Goal: Task Accomplishment & Management: Complete application form

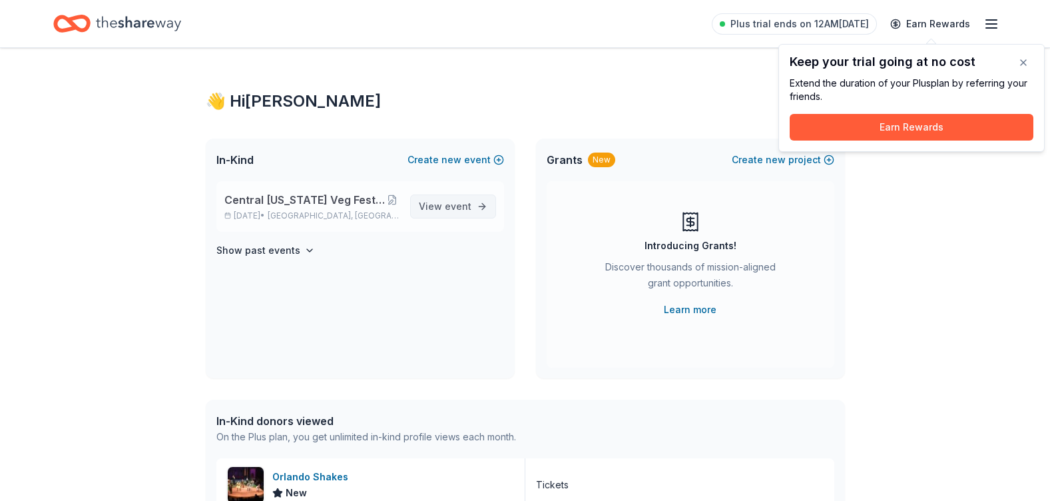
click at [489, 202] on link "View event" at bounding box center [453, 206] width 86 height 24
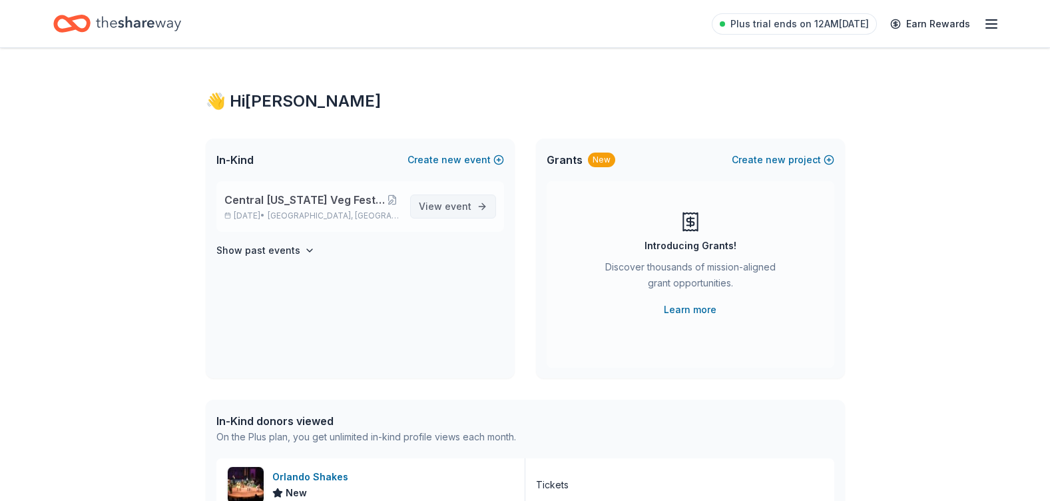
click at [489, 202] on link "View event" at bounding box center [453, 206] width 86 height 24
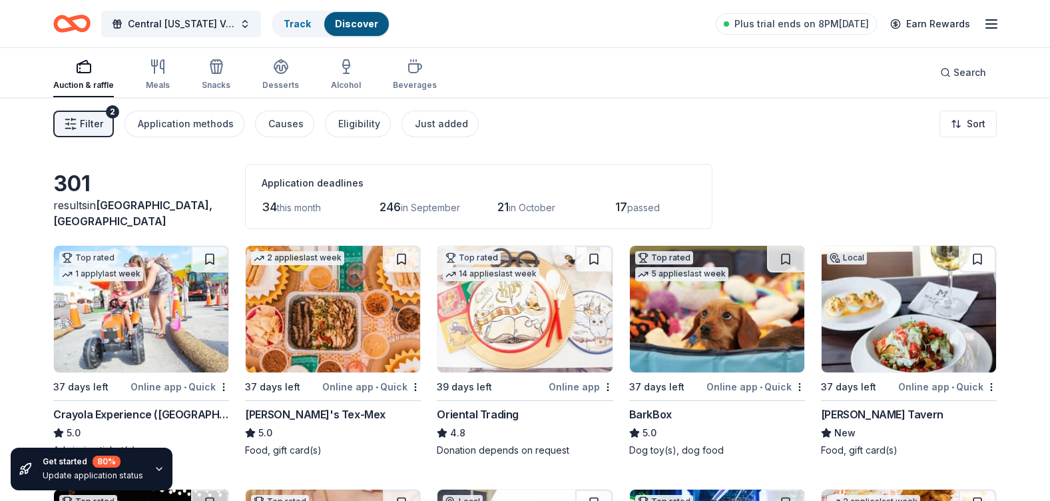
click at [496, 414] on div "Oriental Trading" at bounding box center [478, 414] width 82 height 16
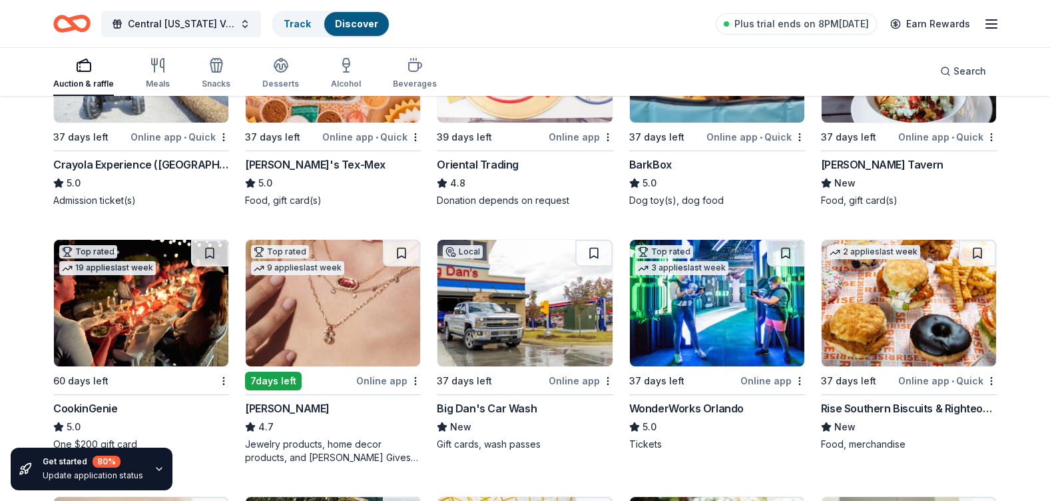
scroll to position [183, 0]
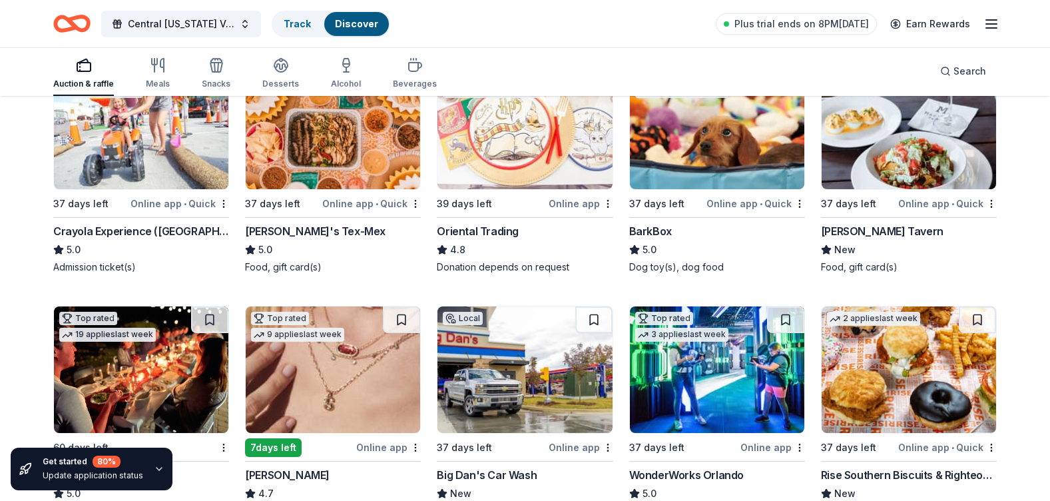
click at [851, 233] on div "Marlow's Tavern" at bounding box center [882, 231] width 123 height 16
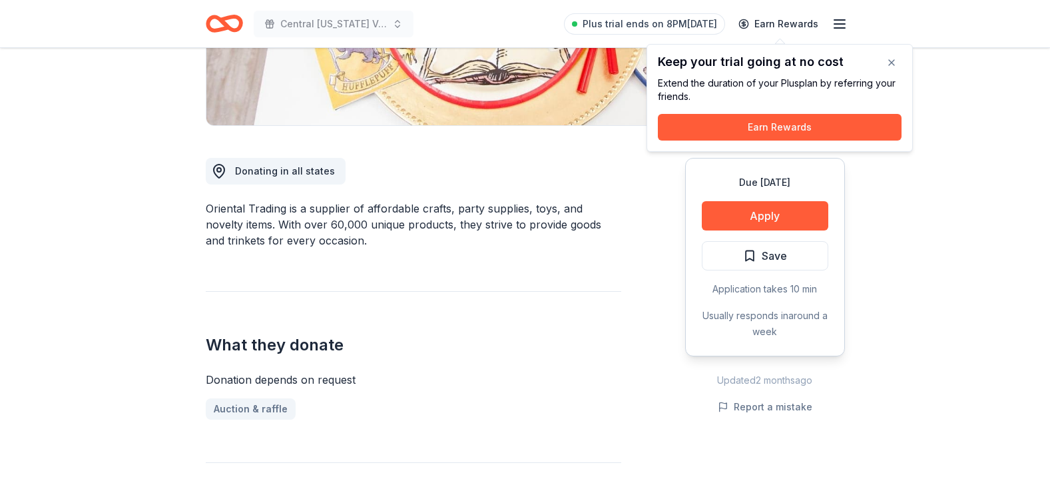
scroll to position [250, 0]
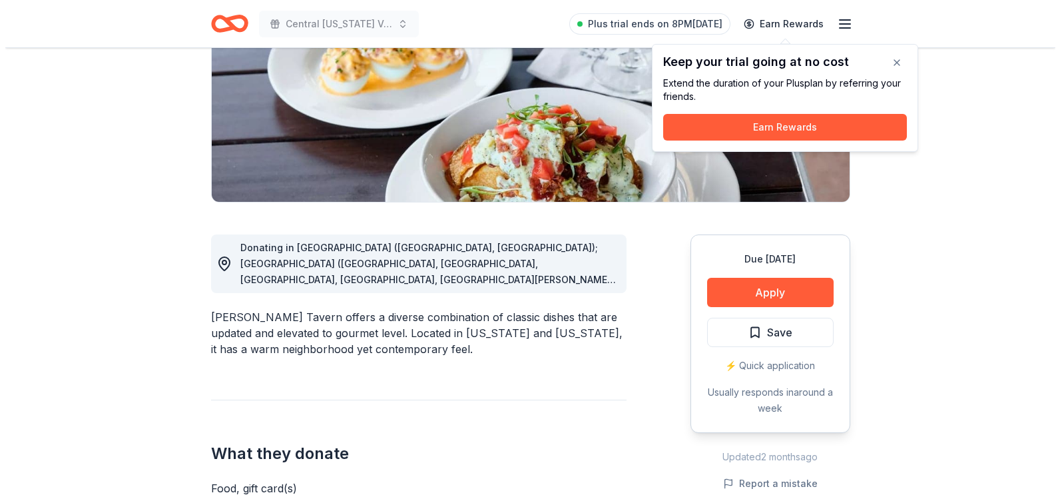
scroll to position [153, 0]
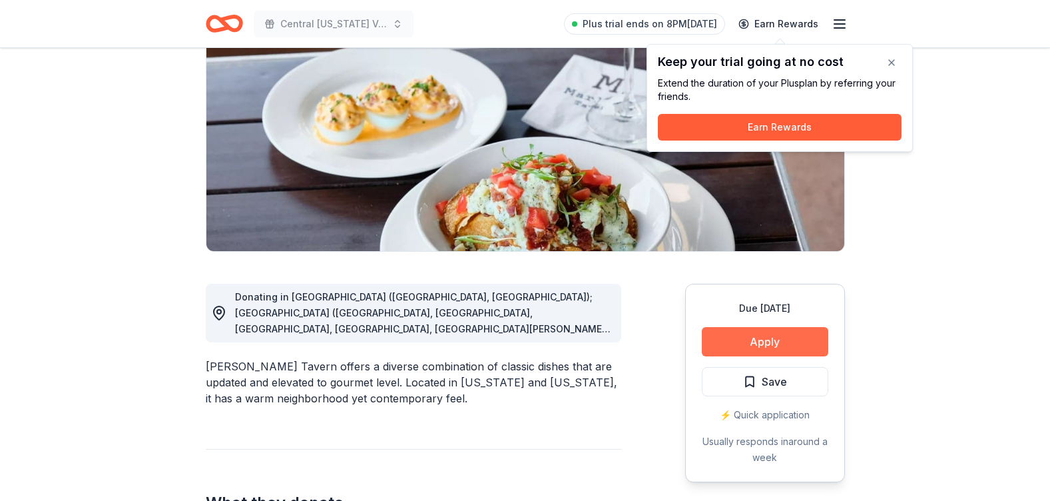
click at [749, 345] on button "Apply" at bounding box center [765, 341] width 127 height 29
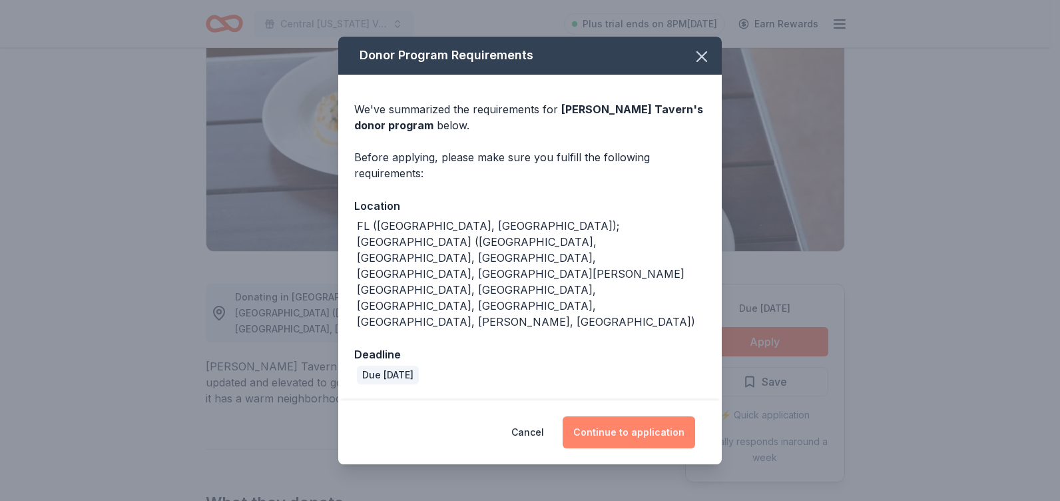
click at [607, 416] on button "Continue to application" at bounding box center [629, 432] width 133 height 32
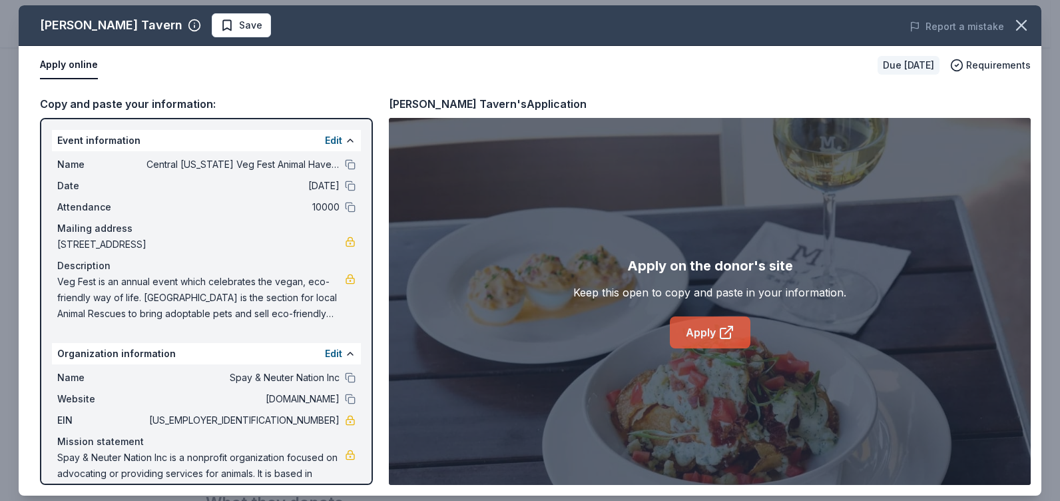
click at [691, 328] on link "Apply" at bounding box center [710, 332] width 81 height 32
click at [713, 327] on link "Apply" at bounding box center [710, 332] width 81 height 32
